Goal: Check status: Check status

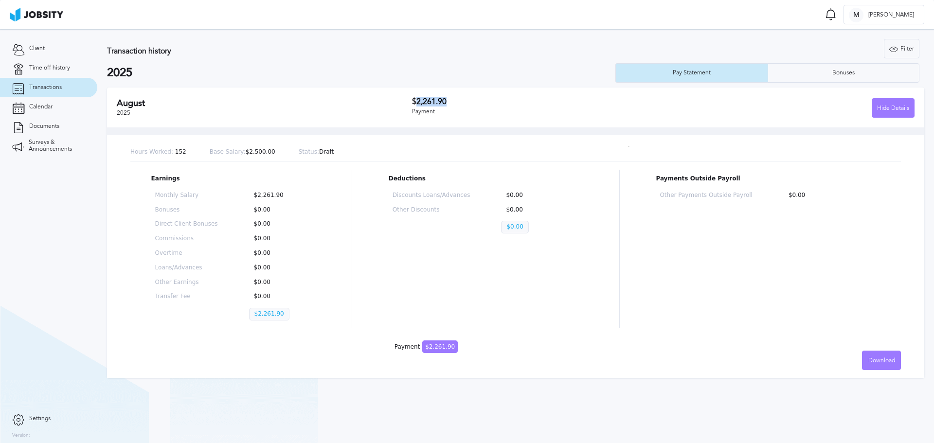
drag, startPoint x: 415, startPoint y: 103, endPoint x: 450, endPoint y: 101, distance: 34.6
click at [451, 101] on h3 "$2,261.90" at bounding box center [538, 101] width 252 height 9
copy h3 "2,261.90"
click at [264, 379] on div "[DATE] $2,261.90 Payment Hide Details Hours Worked: 152 Base Salary: $2,500.00 …" at bounding box center [515, 235] width 817 height 295
click at [52, 115] on link "Calendar" at bounding box center [48, 106] width 97 height 19
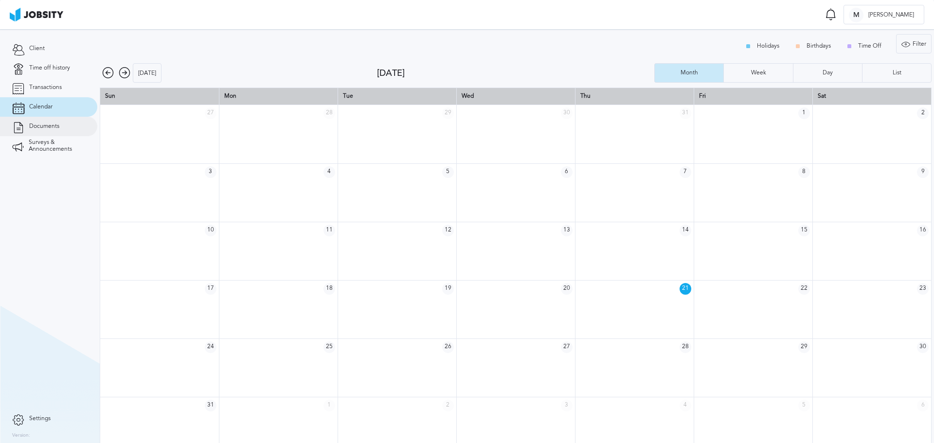
click at [58, 126] on span "Documents" at bounding box center [44, 126] width 30 height 7
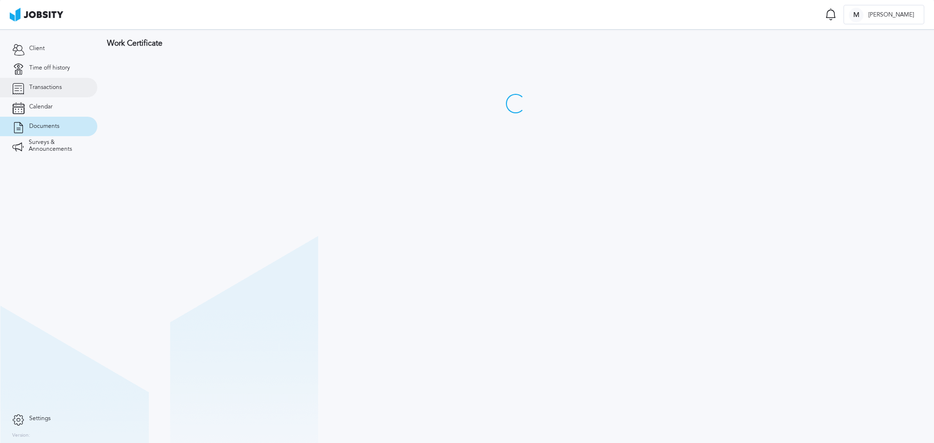
click at [49, 85] on span "Transactions" at bounding box center [45, 87] width 33 height 7
